Goal: Task Accomplishment & Management: Use online tool/utility

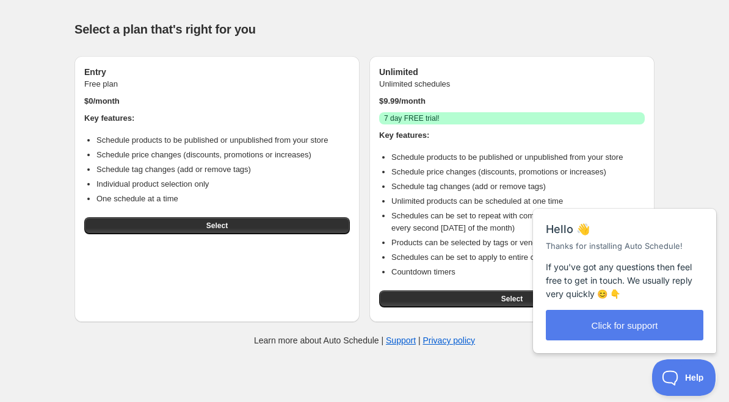
click at [240, 226] on button "Select" at bounding box center [217, 225] width 266 height 17
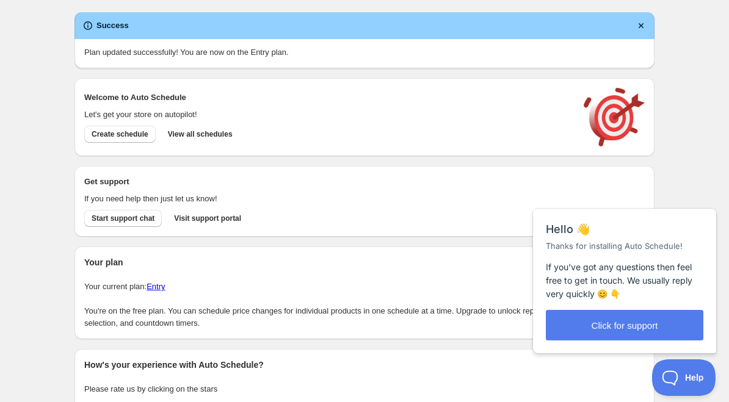
click at [142, 134] on span "Create schedule" at bounding box center [120, 134] width 57 height 10
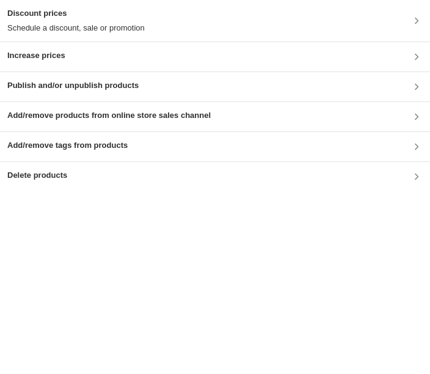
click at [192, 93] on div "Publish and/or unpublish products" at bounding box center [214, 86] width 415 height 15
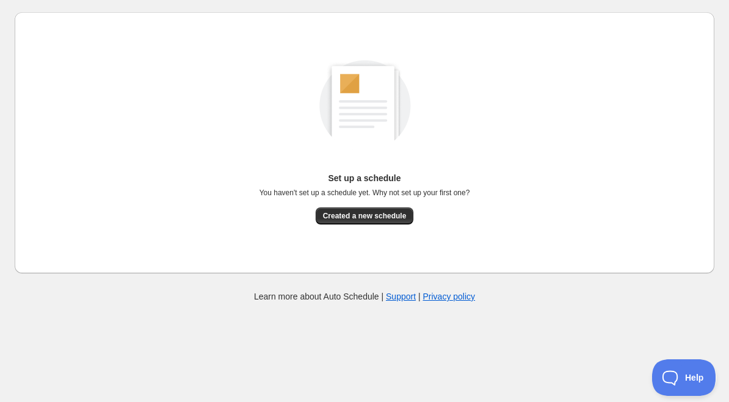
click at [353, 215] on span "Created a new schedule" at bounding box center [365, 216] width 84 height 10
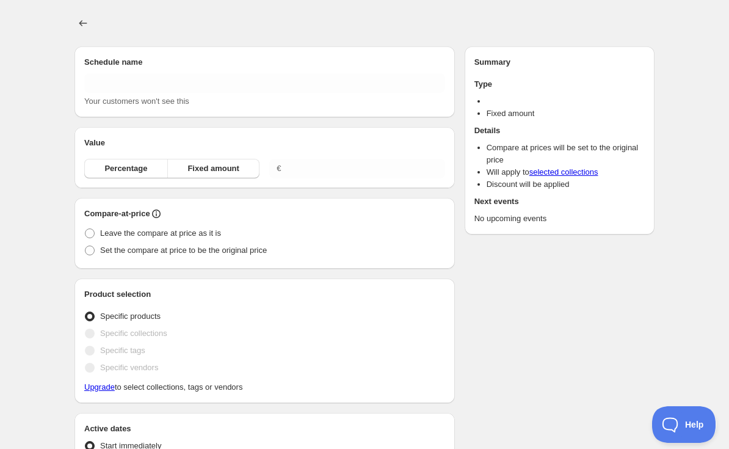
type input "New schedule [DATE] 17:25"
radio input "true"
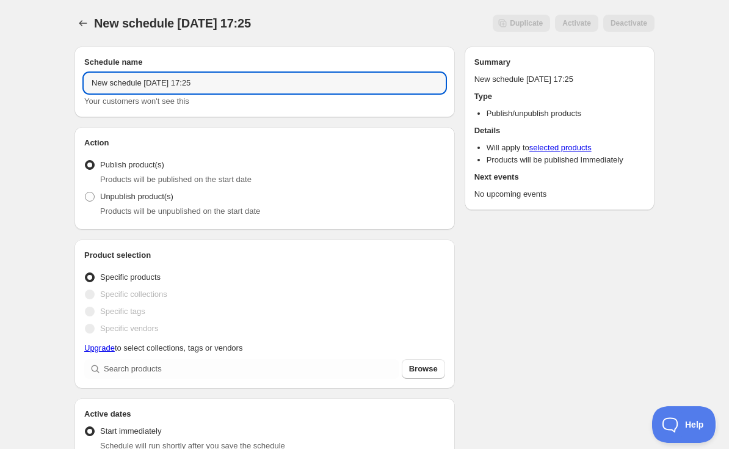
click at [296, 86] on input "New schedule [DATE] 17:25" at bounding box center [264, 83] width 361 height 20
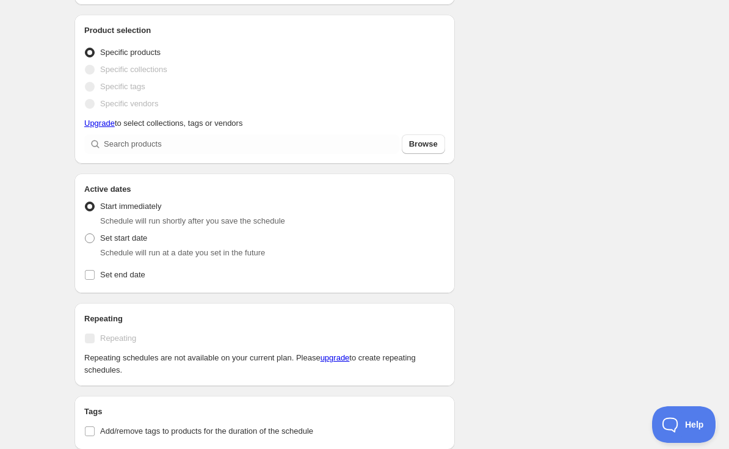
scroll to position [228, 0]
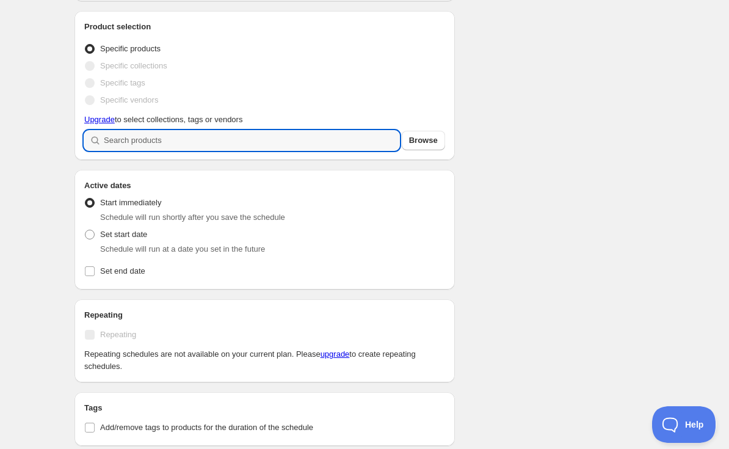
click at [237, 139] on input "search" at bounding box center [251, 141] width 295 height 20
type input "B"
type input "U"
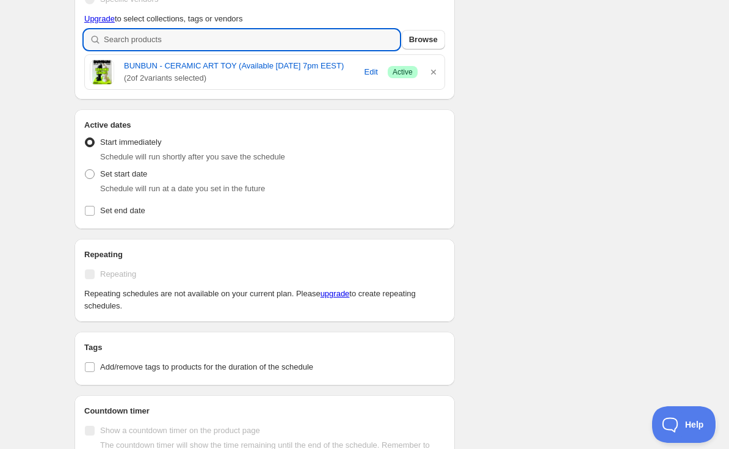
scroll to position [331, 0]
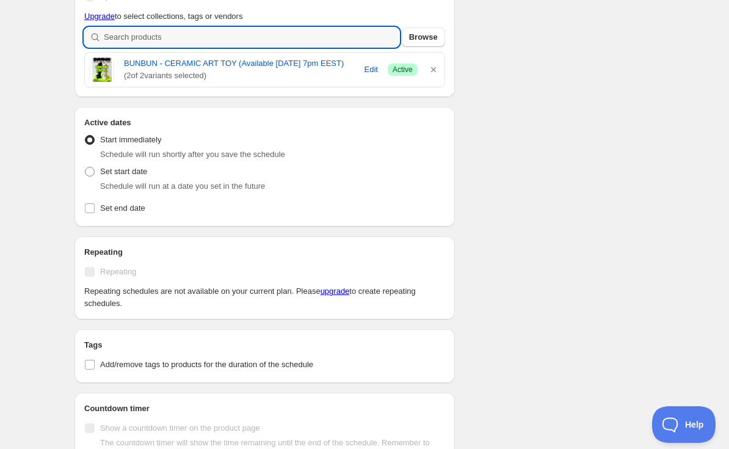
click at [91, 177] on span at bounding box center [89, 171] width 11 height 11
click at [85, 167] on input "Set start date" at bounding box center [85, 167] width 1 height 1
radio input "true"
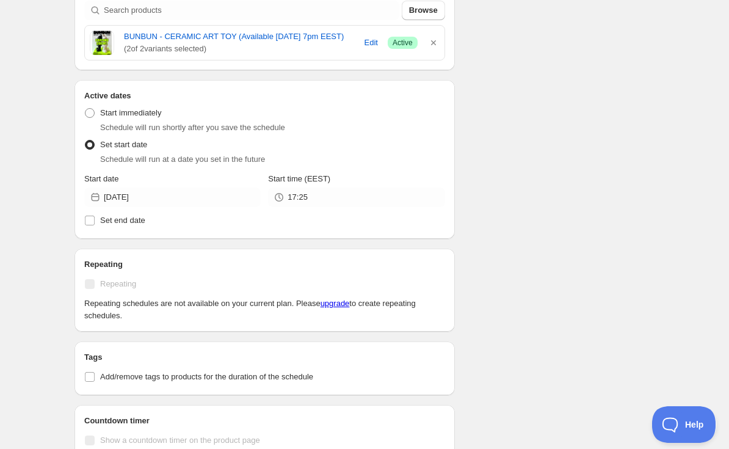
scroll to position [372, 0]
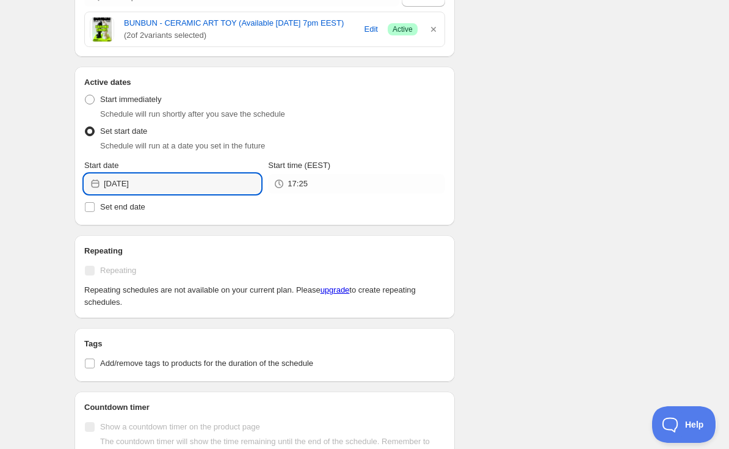
click at [186, 193] on input "[DATE]" at bounding box center [182, 184] width 157 height 20
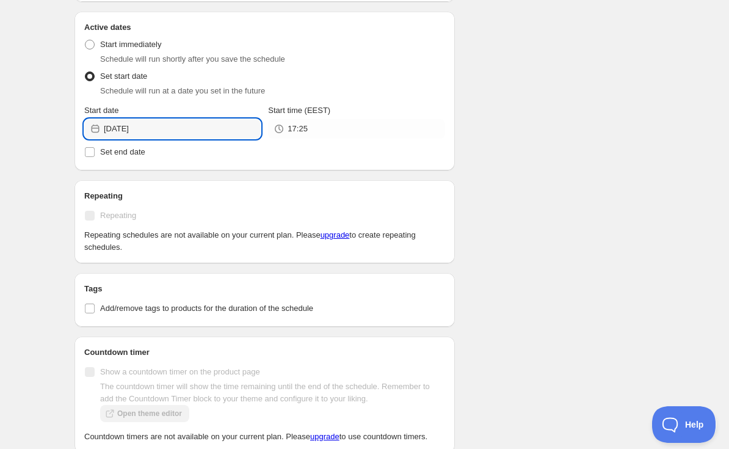
scroll to position [428, 0]
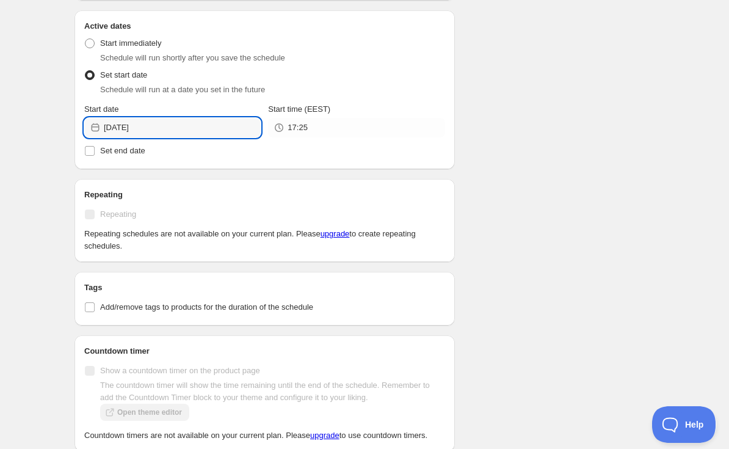
click at [233, 137] on input "[DATE]" at bounding box center [182, 128] width 157 height 20
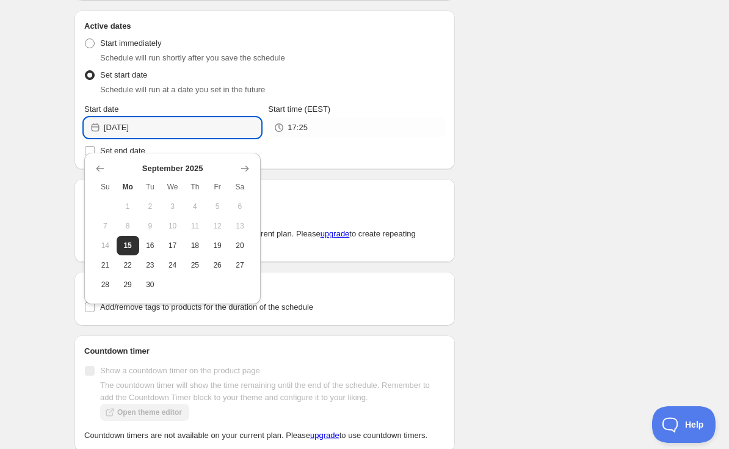
click at [197, 247] on span "18" at bounding box center [195, 245] width 13 height 10
type input "[DATE]"
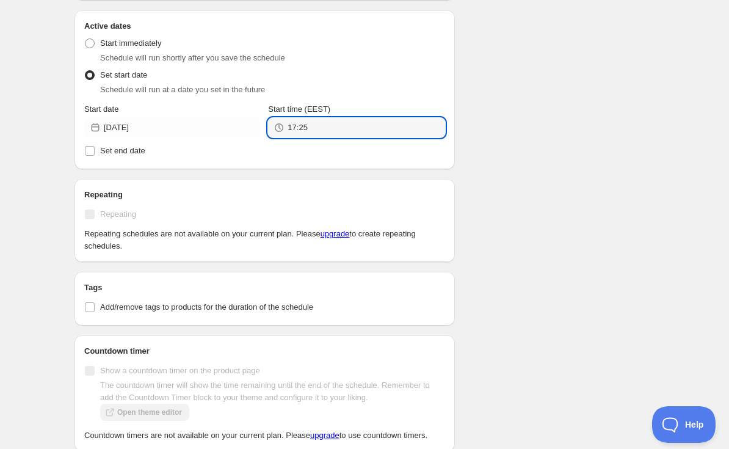
click at [313, 137] on input "17:25" at bounding box center [365, 128] width 157 height 20
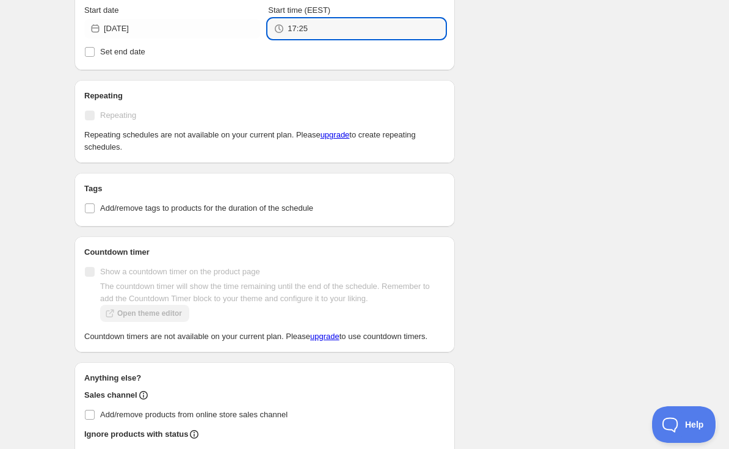
scroll to position [525, 0]
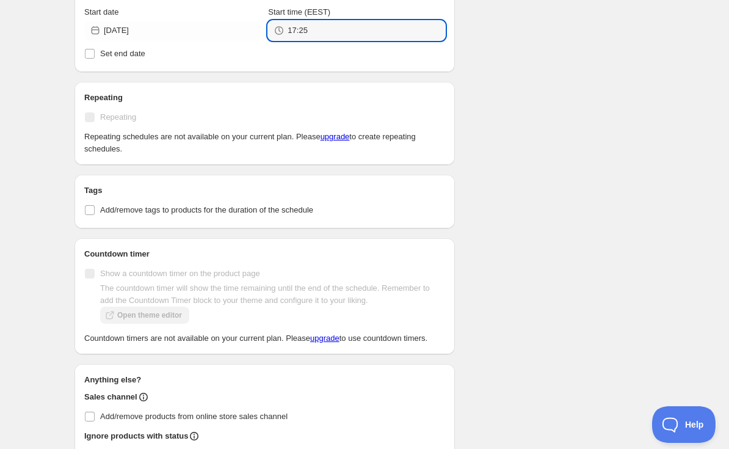
click at [394, 40] on input "17:25" at bounding box center [365, 31] width 157 height 20
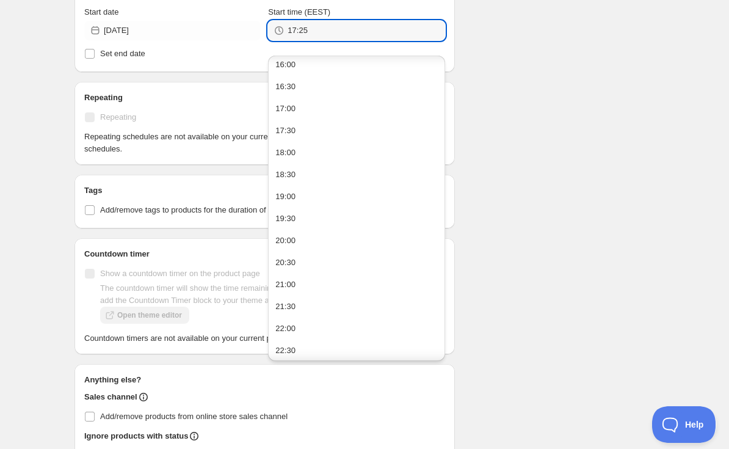
scroll to position [733, 0]
click at [302, 172] on button "19:00" at bounding box center [356, 171] width 169 height 20
type input "19:00"
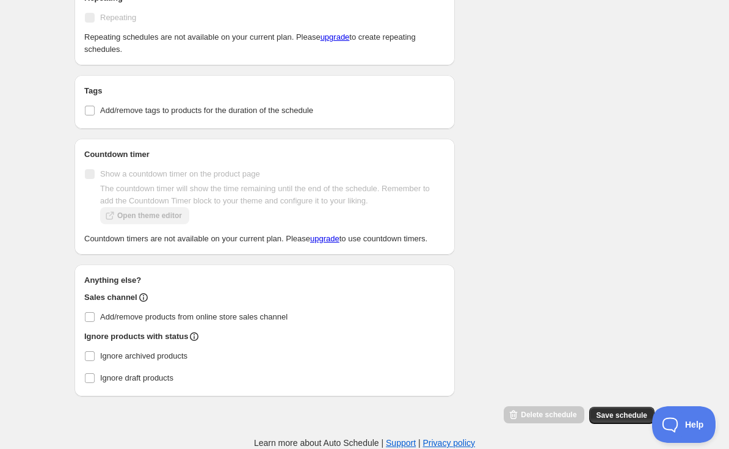
scroll to position [649, 0]
click at [612, 416] on span "Save schedule" at bounding box center [621, 415] width 51 height 10
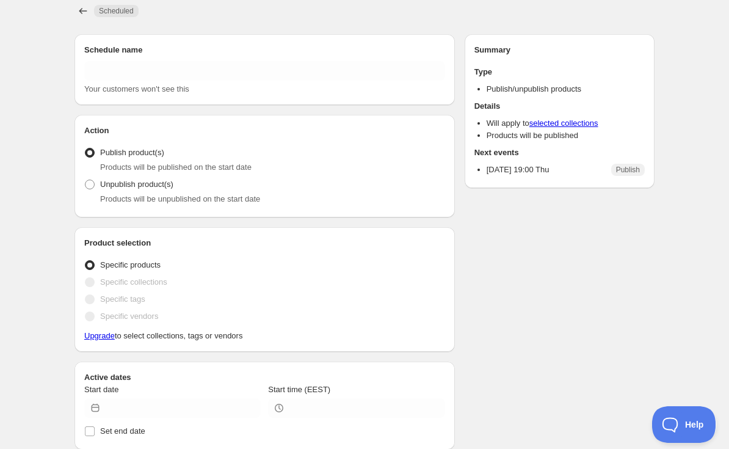
type input "New schedule [DATE] 17:25"
radio input "true"
type input "[DATE]"
type input "19:00"
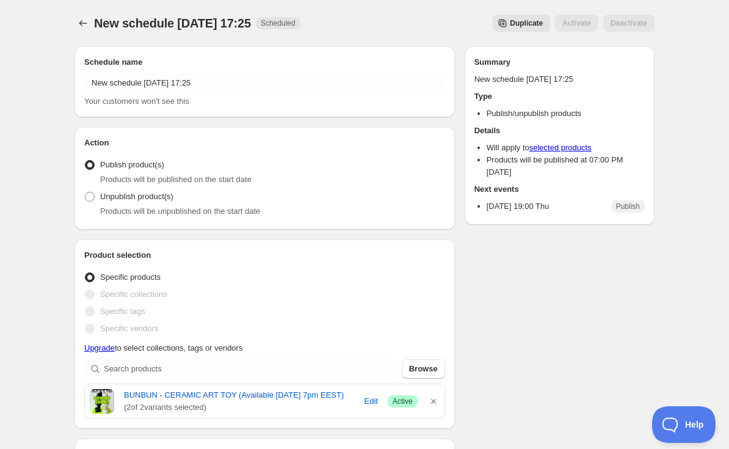
scroll to position [0, 0]
